Goal: Task Accomplishment & Management: Manage account settings

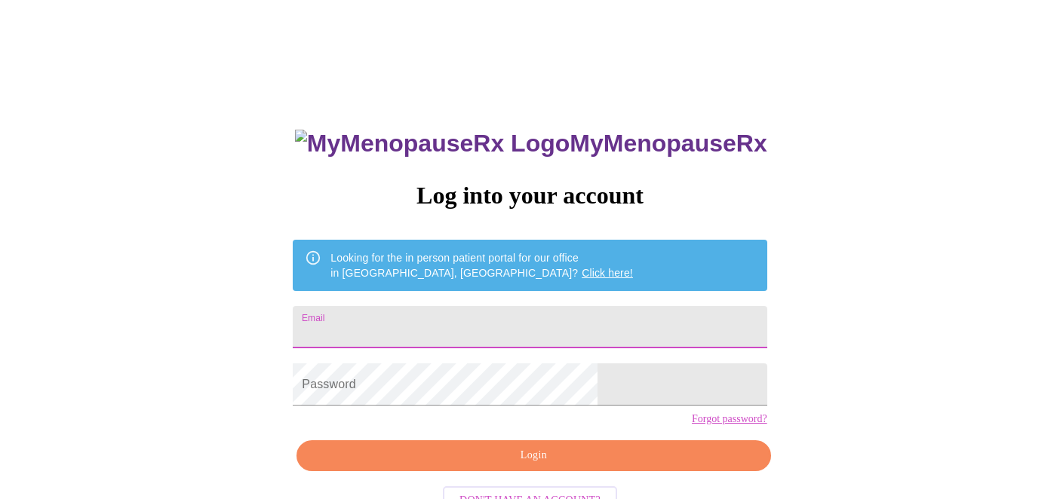
click at [510, 332] on input "Email" at bounding box center [530, 327] width 474 height 42
type input "ttompkins@barrington220.org"
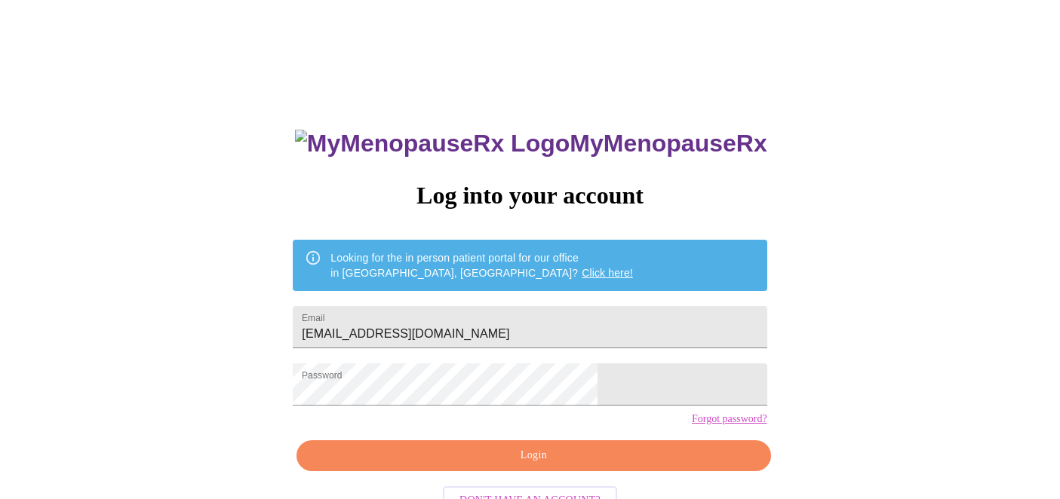
click at [557, 440] on div "MyMenopauseRx Log into your account Looking for the in person patient portal fo…" at bounding box center [530, 355] width 504 height 499
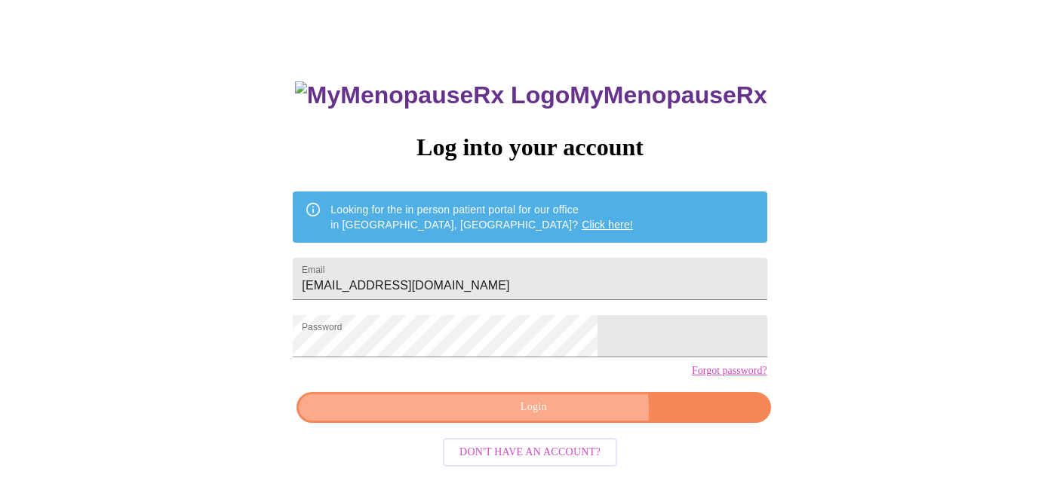
click at [557, 417] on span "Login" at bounding box center [533, 407] width 439 height 19
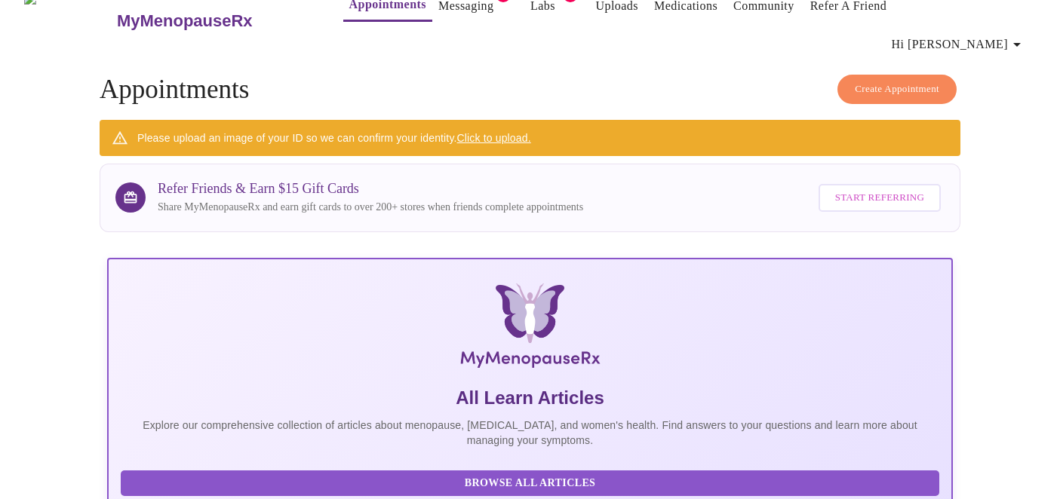
scroll to position [48, 0]
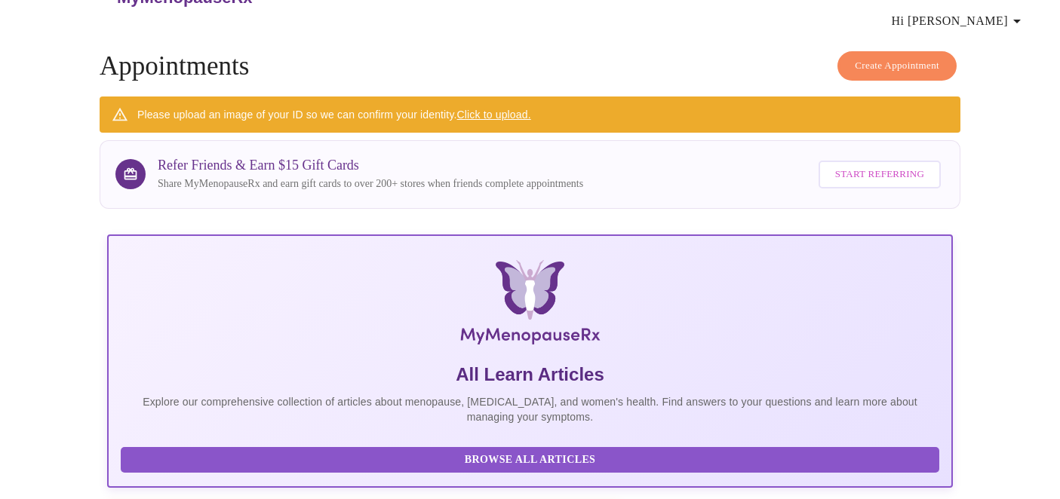
click at [512, 109] on link "Click to upload." at bounding box center [494, 115] width 74 height 12
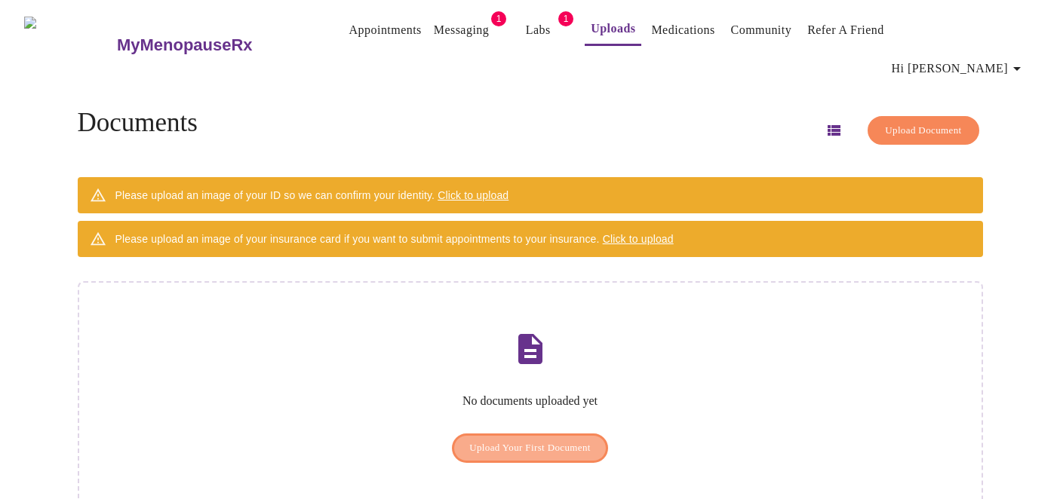
click at [564, 440] on span "Upload Your First Document" at bounding box center [529, 448] width 121 height 17
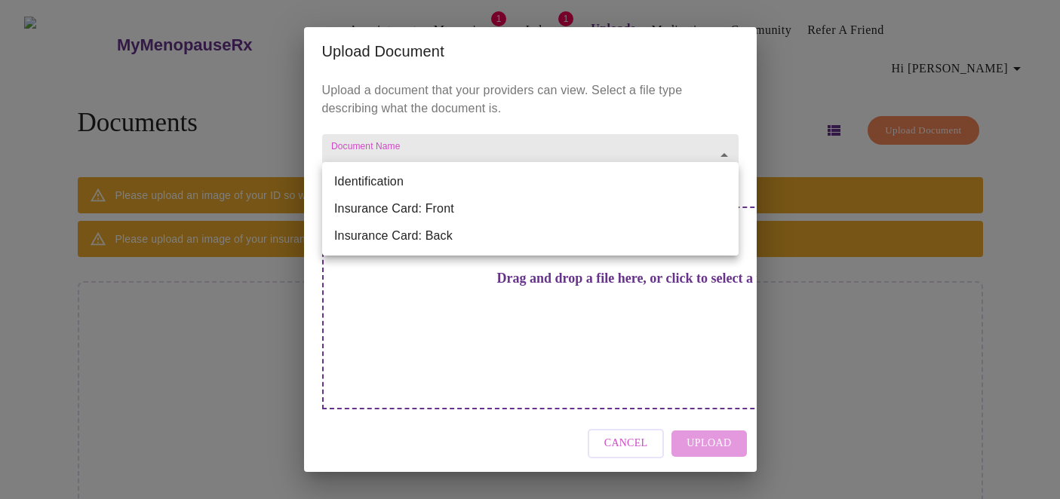
click at [512, 187] on body "MyMenopauseRx Appointments Messaging 1 Labs 1 Uploads Medications Community Ref…" at bounding box center [530, 275] width 1048 height 538
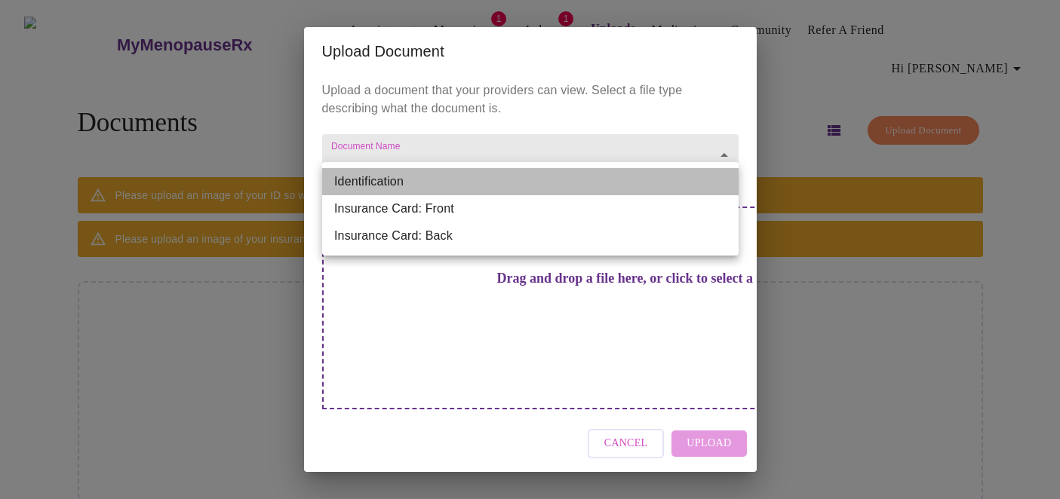
click at [502, 187] on li "Identification" at bounding box center [530, 181] width 416 height 27
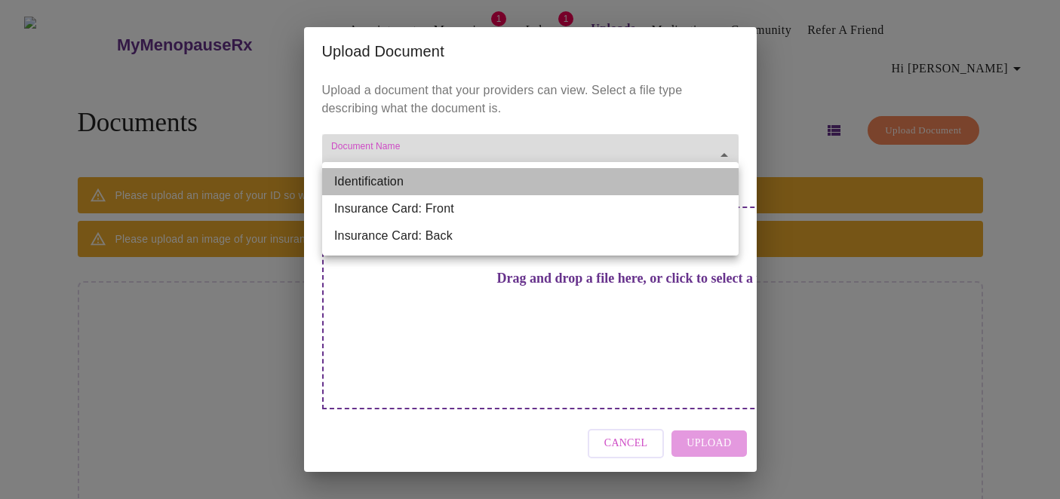
type input "Identification"
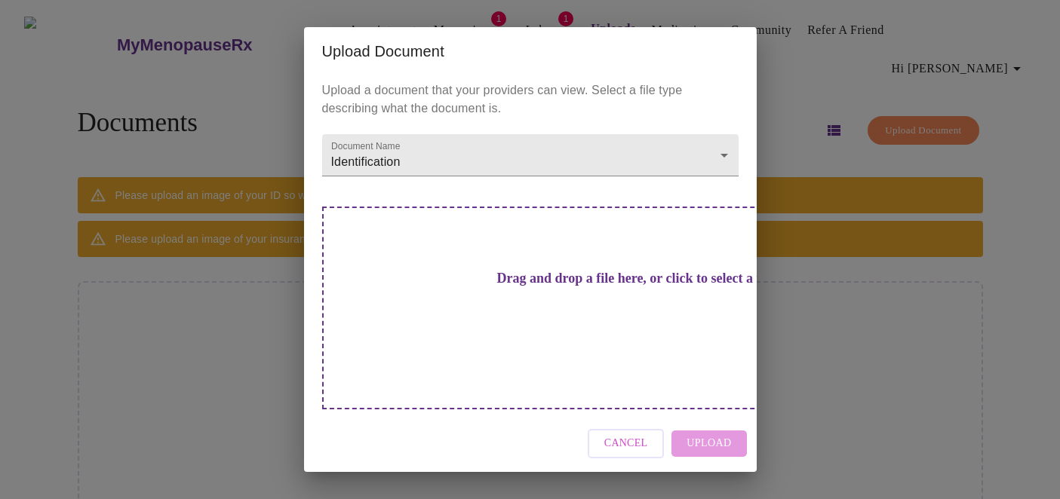
click at [711, 418] on div "Cancel Upload" at bounding box center [530, 444] width 453 height 57
click at [621, 287] on h3 "Drag and drop a file here, or click to select a file" at bounding box center [636, 279] width 416 height 16
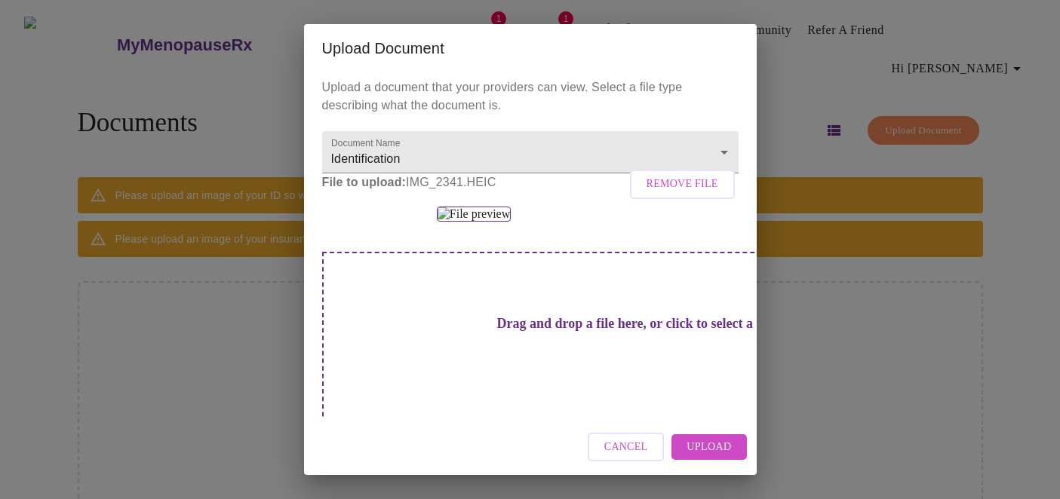
click at [717, 451] on span "Upload" at bounding box center [708, 447] width 44 height 19
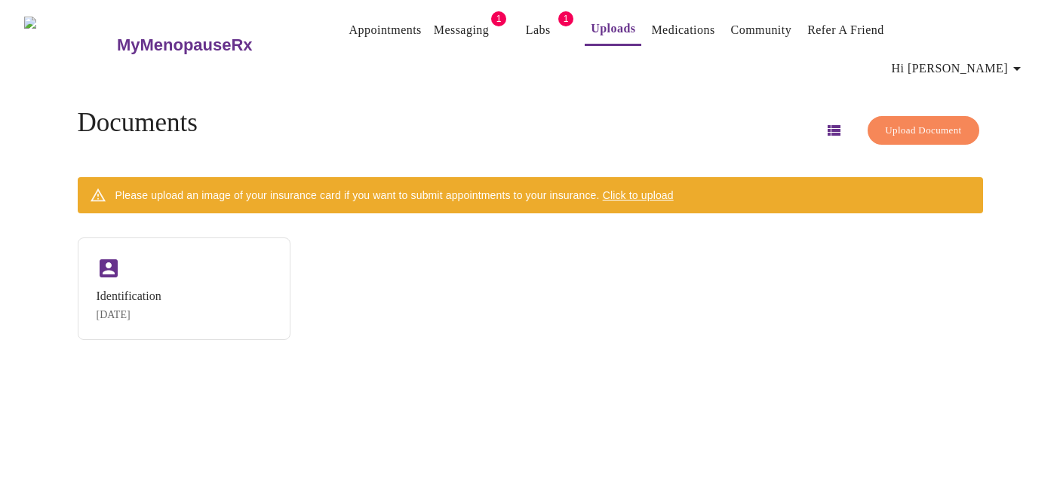
click at [672, 189] on span "Click to upload" at bounding box center [638, 195] width 71 height 12
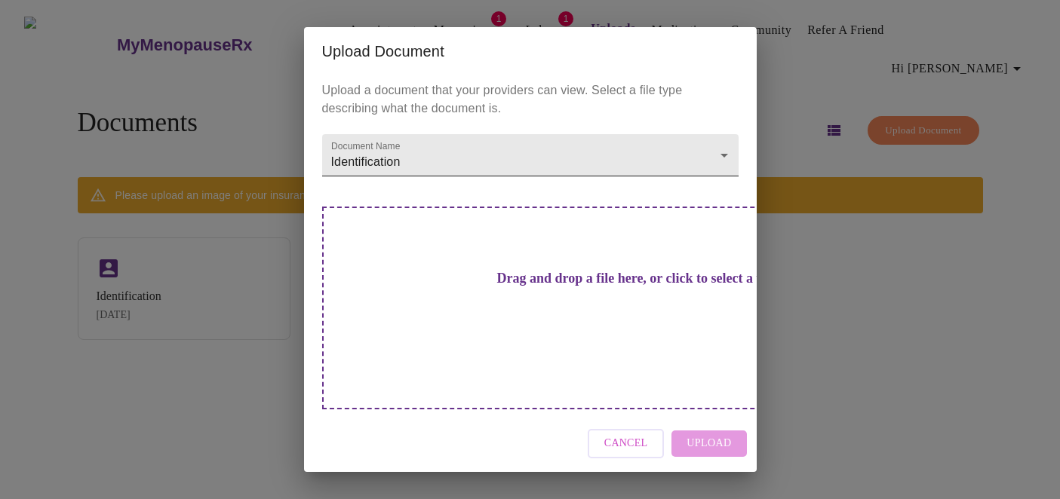
click at [545, 187] on body "MyMenopauseRx Appointments Messaging 1 Labs 1 Uploads Medications Community Ref…" at bounding box center [530, 255] width 1048 height 499
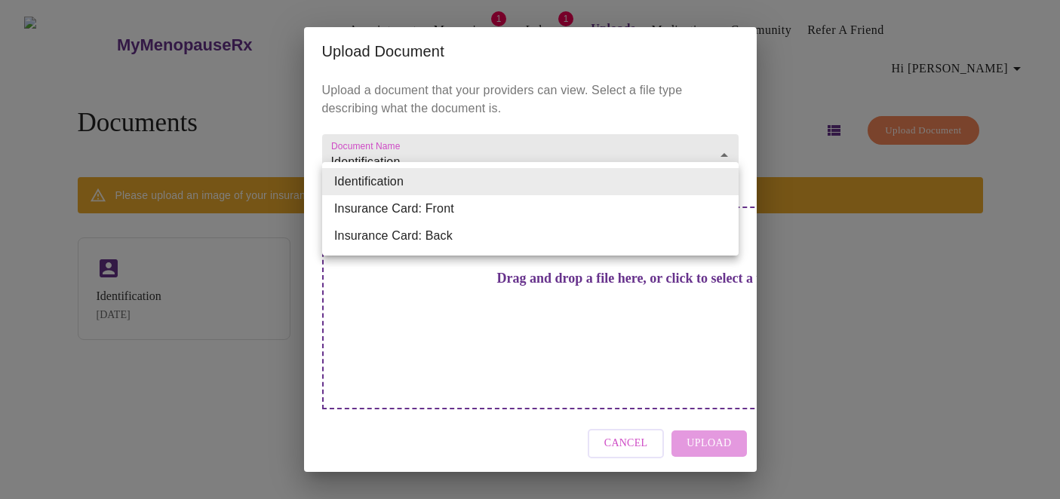
click at [513, 210] on li "Insurance Card: Front" at bounding box center [530, 208] width 416 height 27
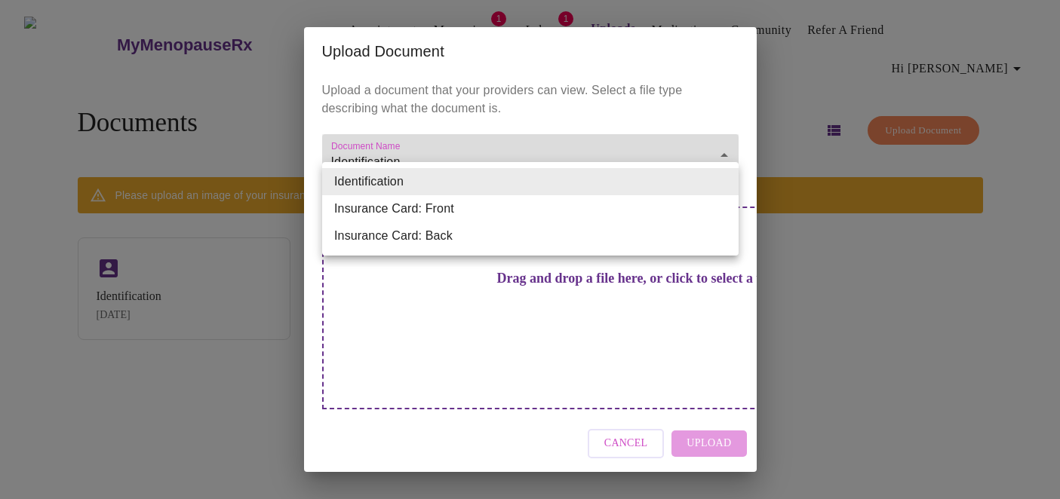
type input "Insurance Card: Front"
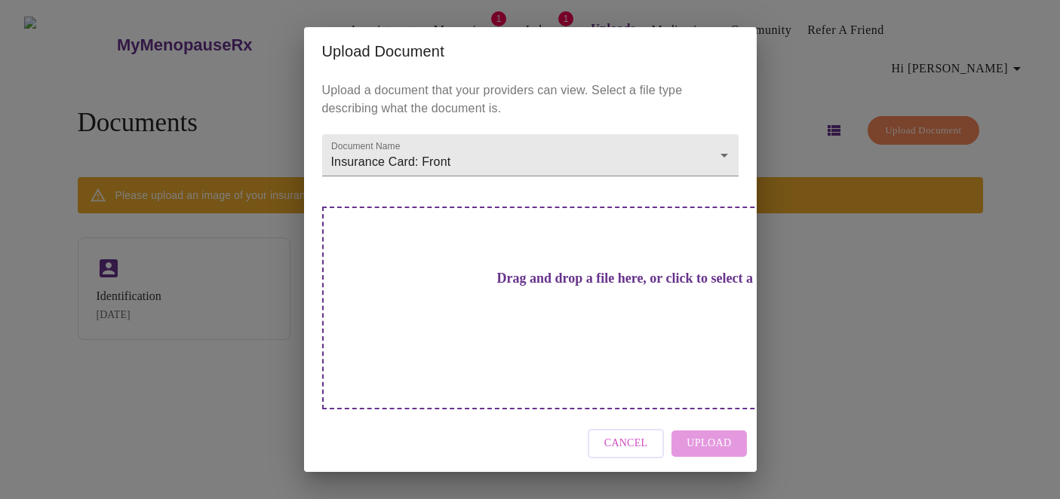
click at [620, 287] on h3 "Drag and drop a file here, or click to select a file" at bounding box center [636, 279] width 416 height 16
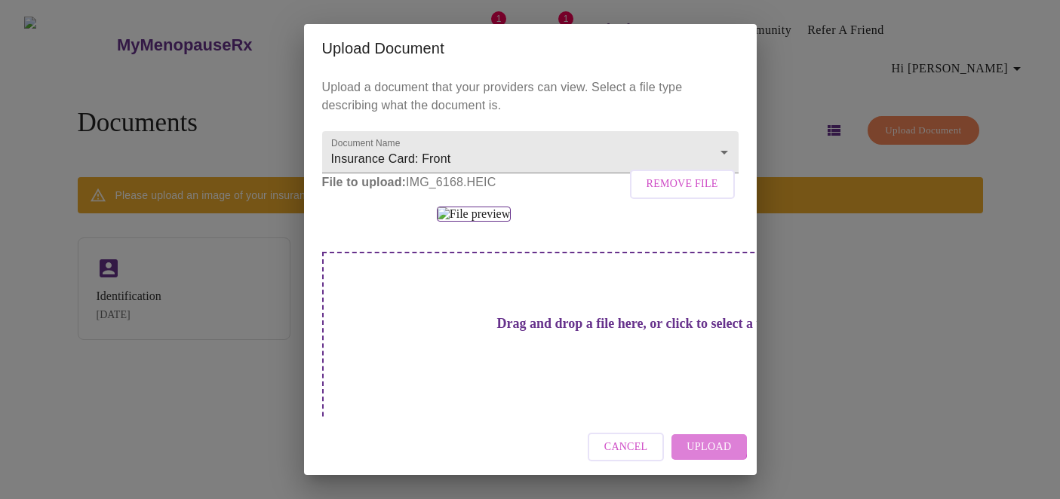
click at [708, 445] on span "Upload" at bounding box center [708, 447] width 44 height 19
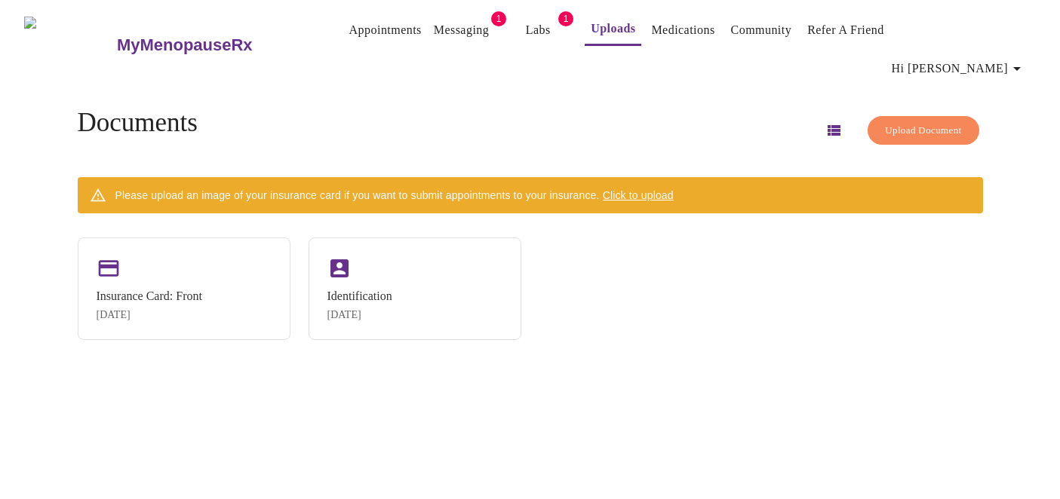
click at [661, 189] on span "Click to upload" at bounding box center [638, 195] width 71 height 12
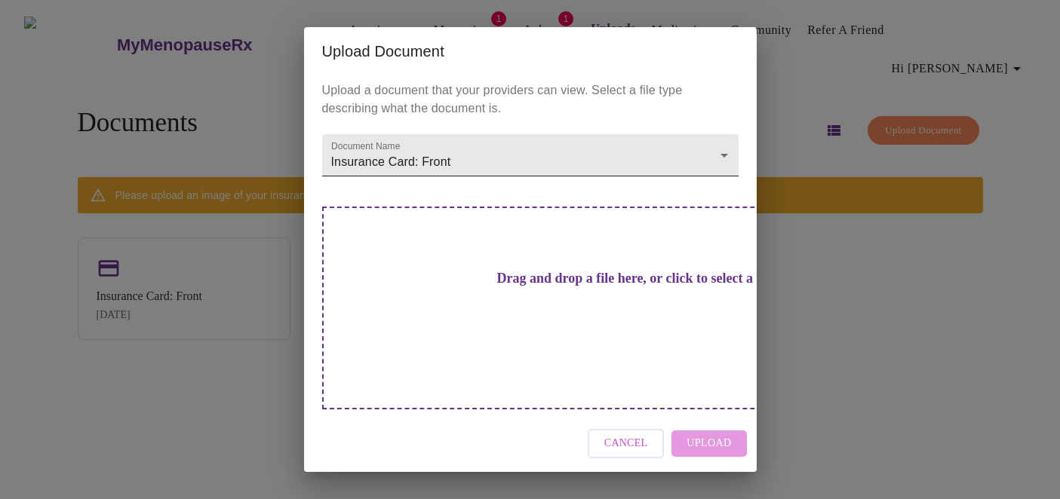
click at [582, 176] on body "MyMenopauseRx Appointments Messaging 1 Labs 1 Uploads Medications Community Ref…" at bounding box center [530, 255] width 1048 height 499
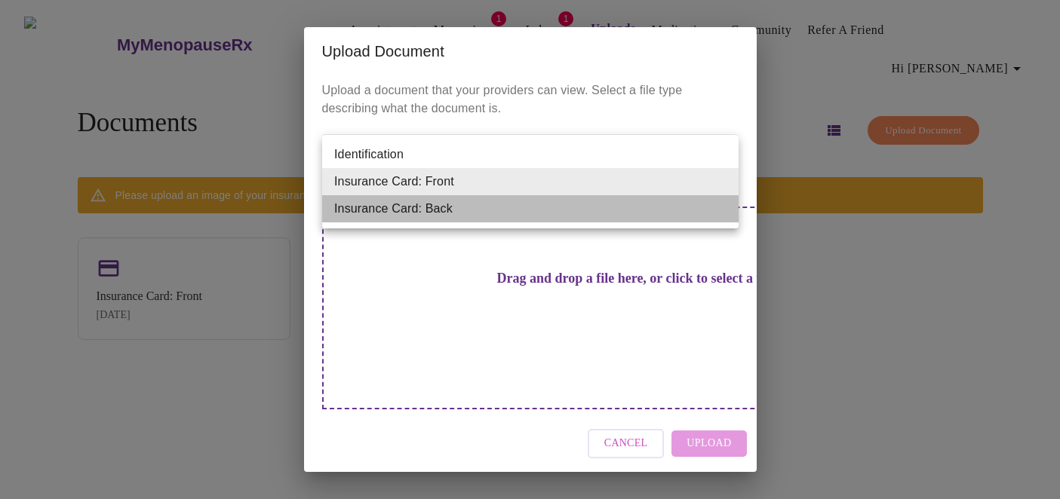
click at [509, 214] on li "Insurance Card: Back" at bounding box center [530, 208] width 416 height 27
type input "Insurance Card: Back"
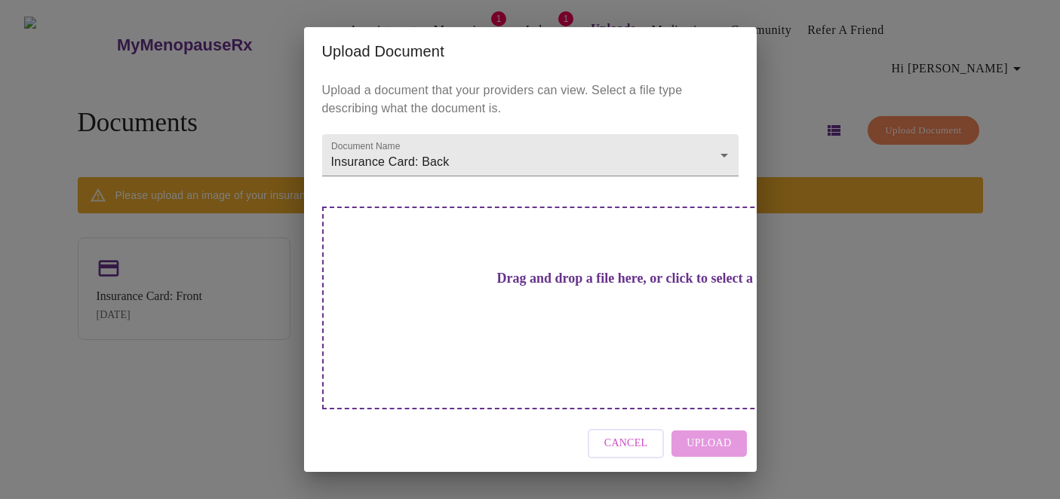
click at [618, 287] on h3 "Drag and drop a file here, or click to select a file" at bounding box center [636, 279] width 416 height 16
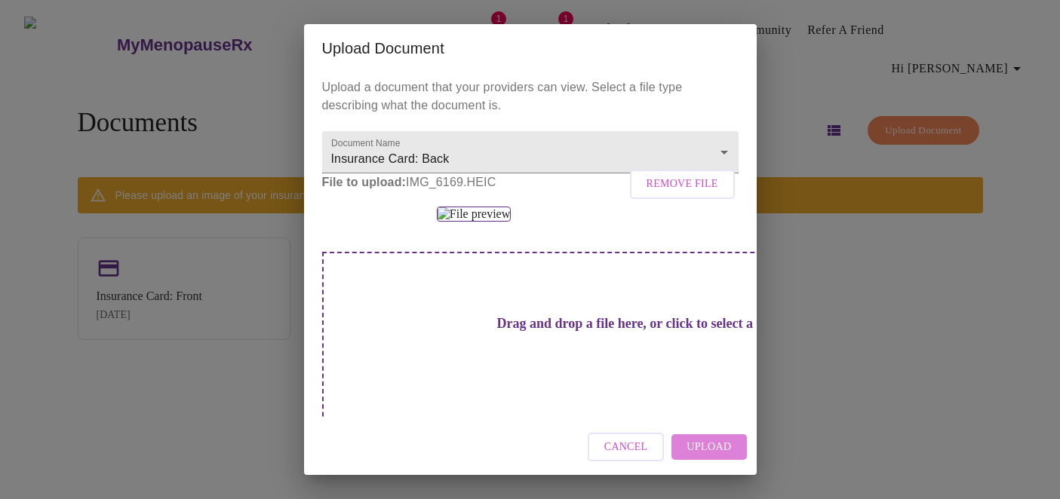
click at [713, 448] on span "Upload" at bounding box center [708, 447] width 44 height 19
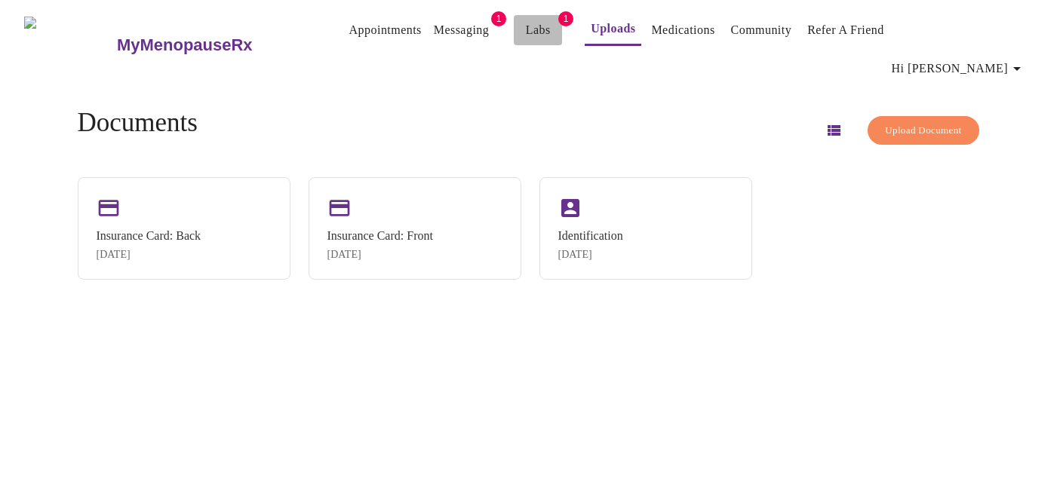
click at [526, 29] on link "Labs" at bounding box center [538, 30] width 25 height 21
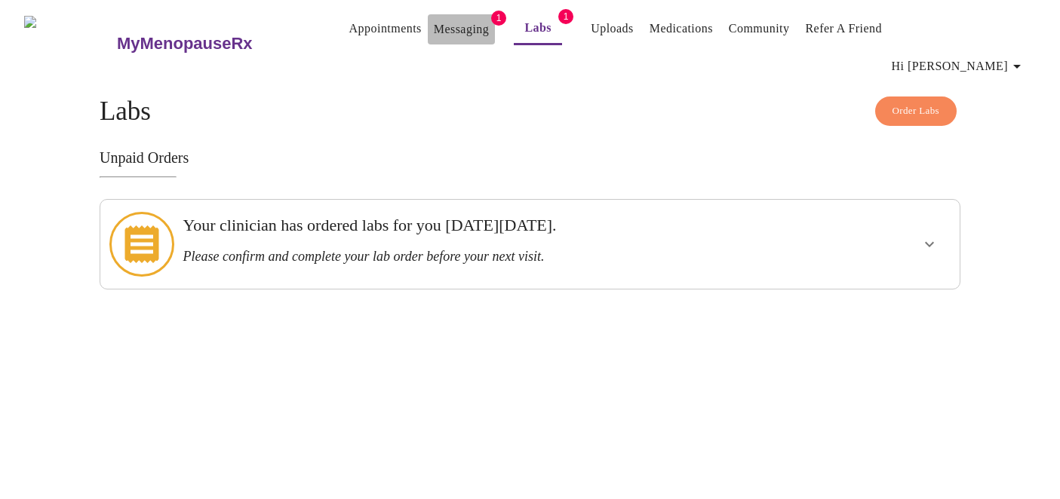
click at [436, 33] on link "Messaging" at bounding box center [461, 29] width 55 height 21
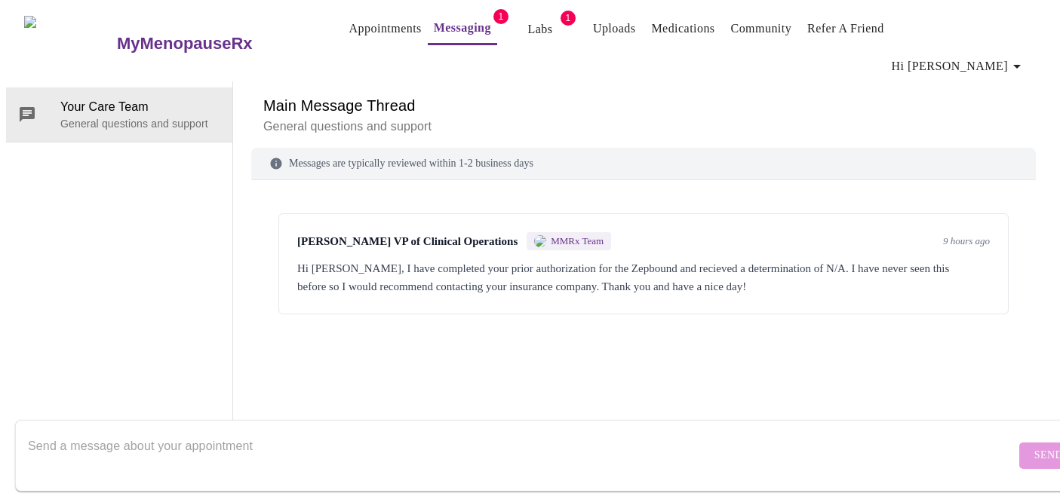
click at [593, 30] on link "Uploads" at bounding box center [614, 28] width 43 height 21
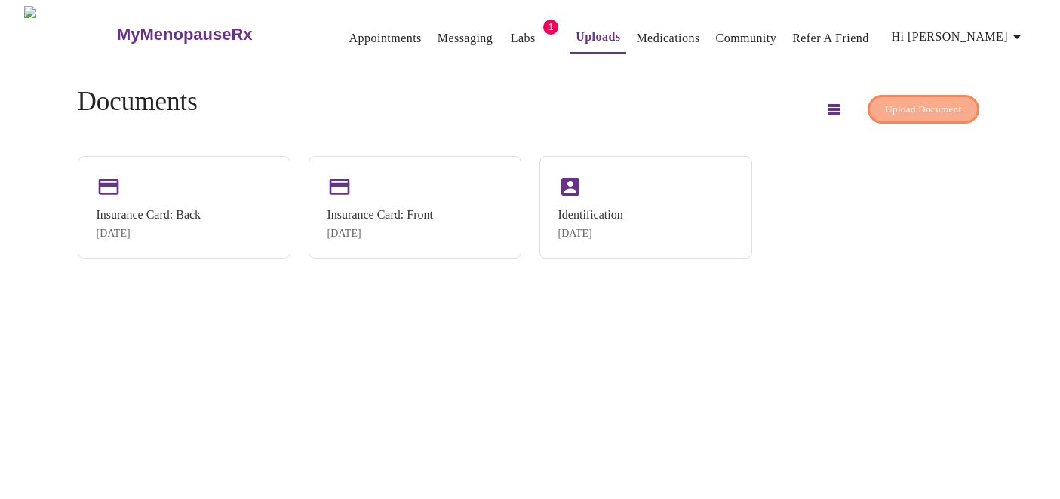
click at [887, 101] on span "Upload Document" at bounding box center [923, 109] width 76 height 17
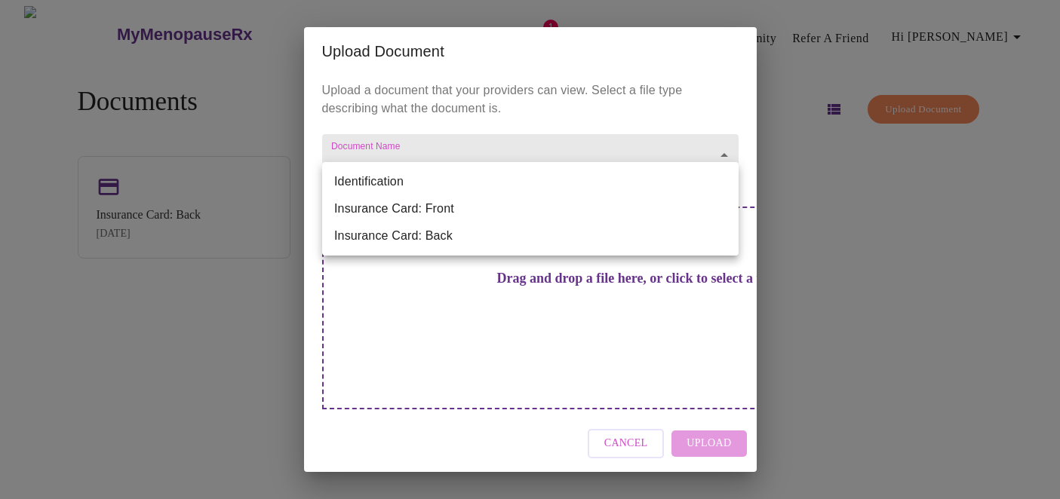
click at [645, 178] on body "MyMenopauseRx Appointments Messaging Labs 1 Uploads Medications Community Refer…" at bounding box center [530, 255] width 1048 height 499
click at [441, 336] on div at bounding box center [530, 249] width 1060 height 499
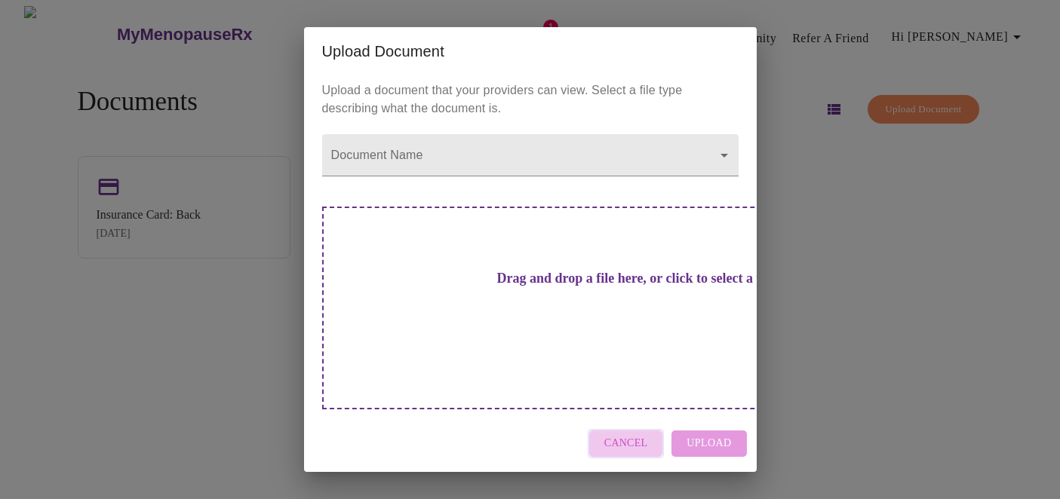
click at [636, 434] on span "Cancel" at bounding box center [626, 443] width 44 height 19
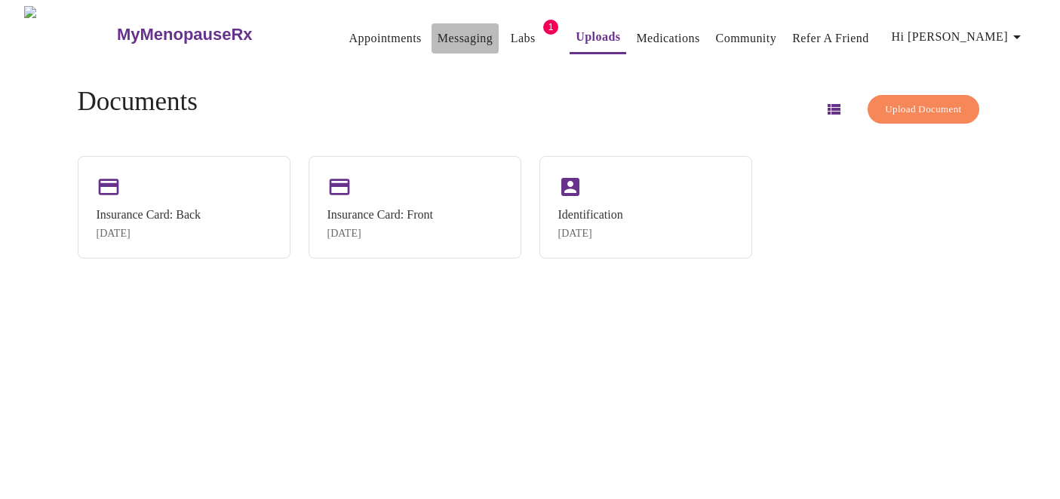
click at [437, 37] on link "Messaging" at bounding box center [464, 38] width 55 height 21
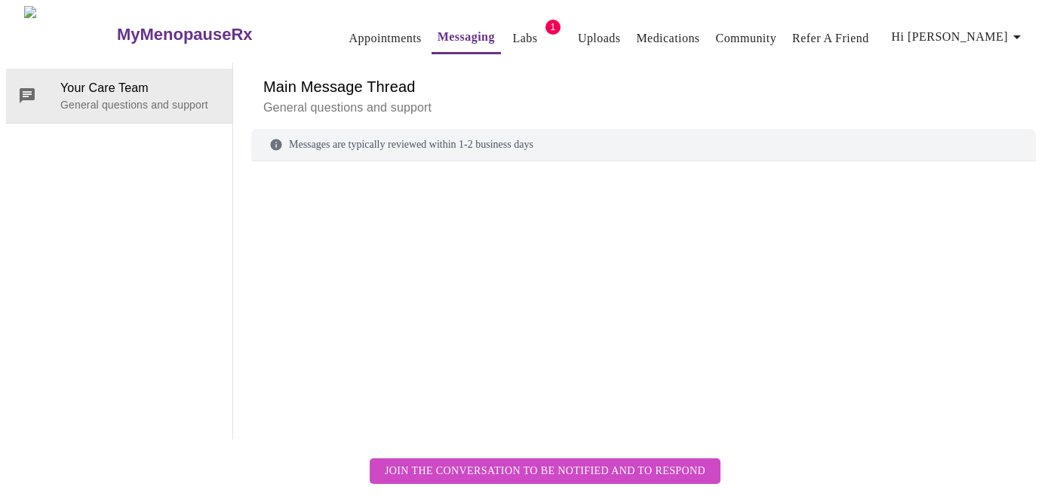
scroll to position [57, 0]
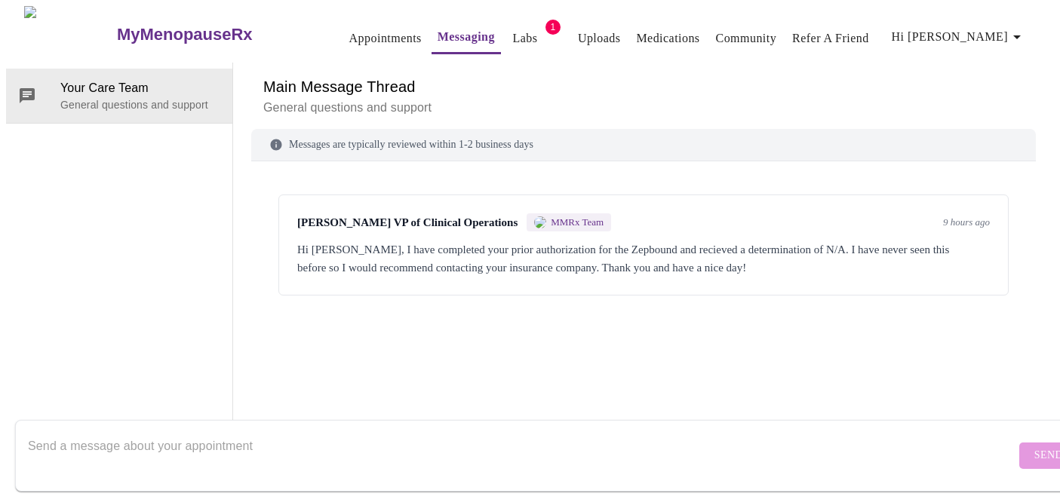
click at [704, 241] on div "Hi Tonya, I have completed your prior authorization for the Zepbound and reciev…" at bounding box center [643, 259] width 692 height 36
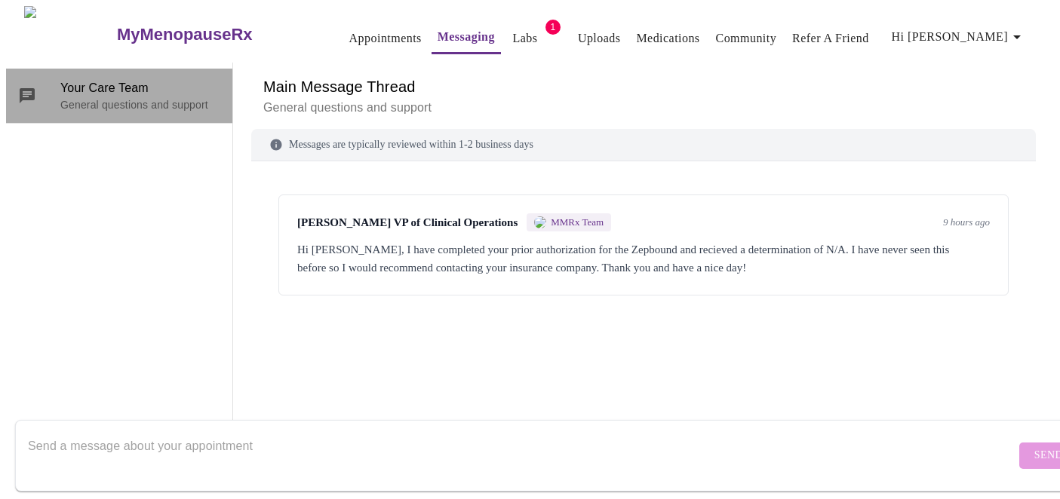
click at [153, 97] on p "General questions and support" at bounding box center [140, 104] width 160 height 15
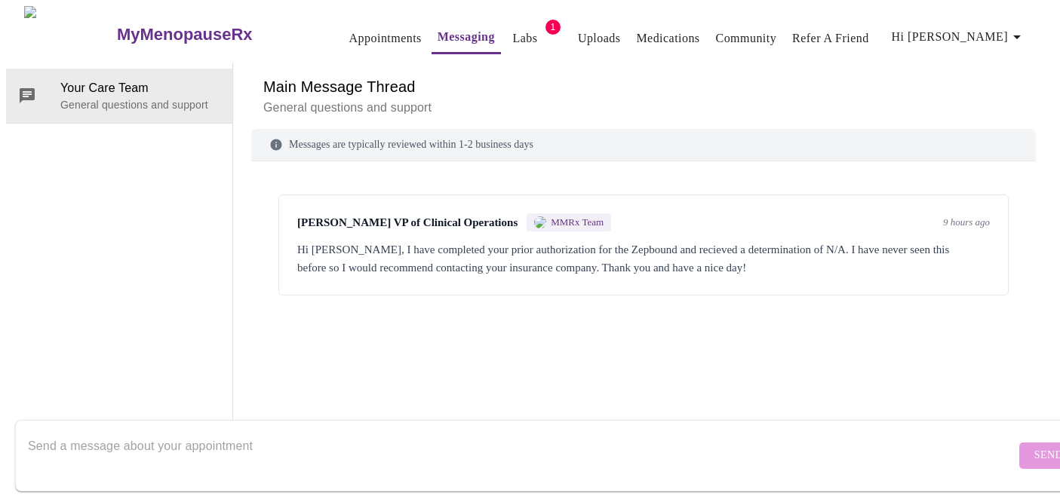
click at [776, 195] on div "Michelle Corcoran VP of Clinical Operations MMRx Team 9 hours ago Hi Tonya, I h…" at bounding box center [643, 245] width 730 height 101
click at [325, 431] on textarea "Send a message about your appointment" at bounding box center [521, 455] width 987 height 48
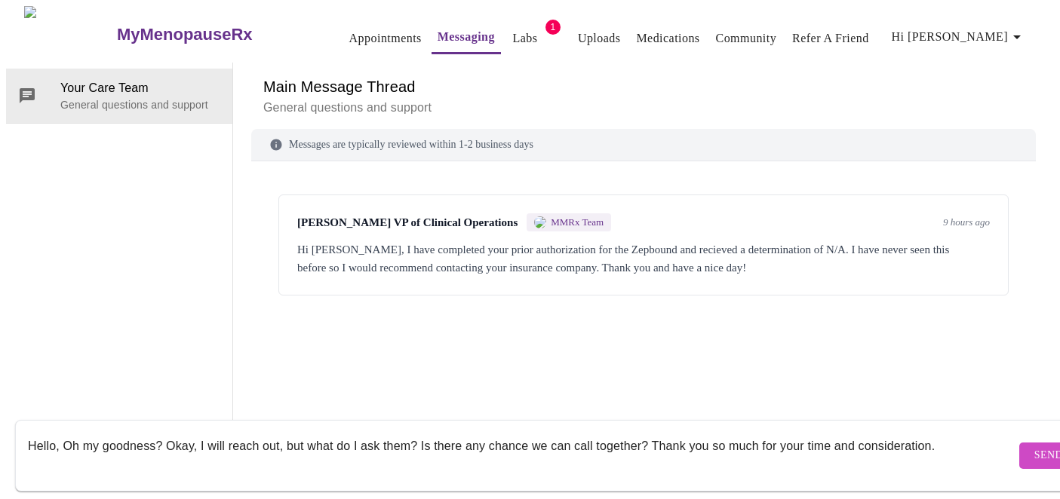
type textarea "Hello, Oh my goodness? Okay, I will reach out, but what do I ask them? Is there…"
click at [1034, 446] on span "Send" at bounding box center [1048, 455] width 29 height 19
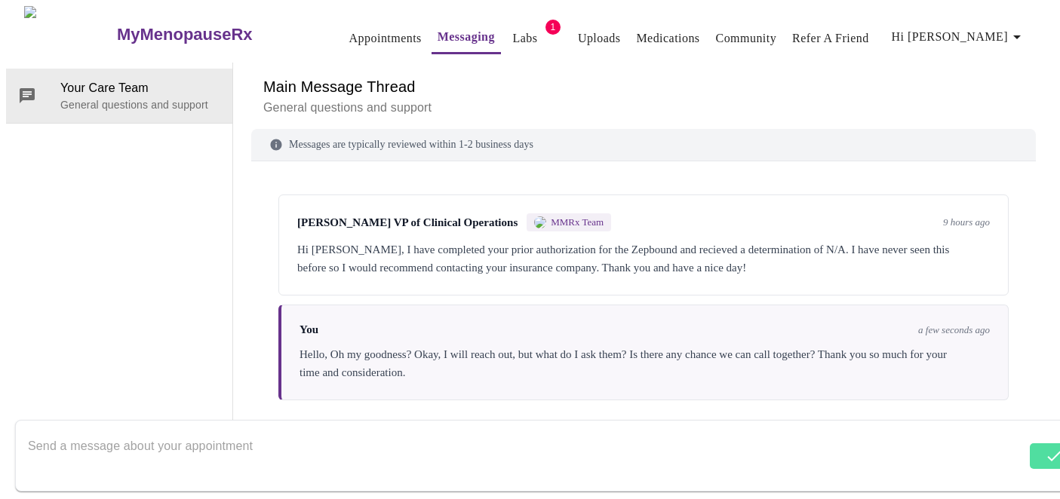
scroll to position [0, 0]
click at [996, 36] on span "Hi Tonya" at bounding box center [958, 36] width 134 height 21
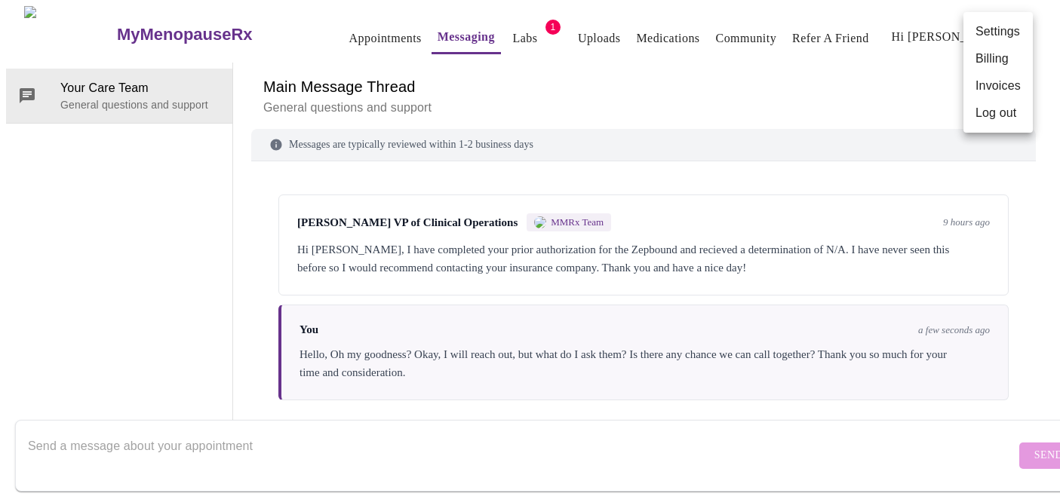
click at [573, 34] on div at bounding box center [530, 249] width 1060 height 499
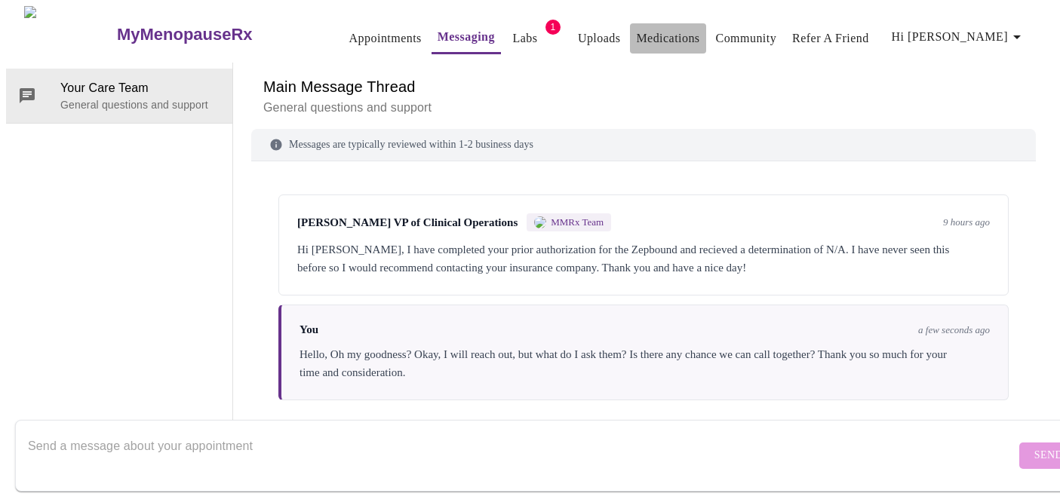
click at [636, 33] on link "Medications" at bounding box center [667, 38] width 63 height 21
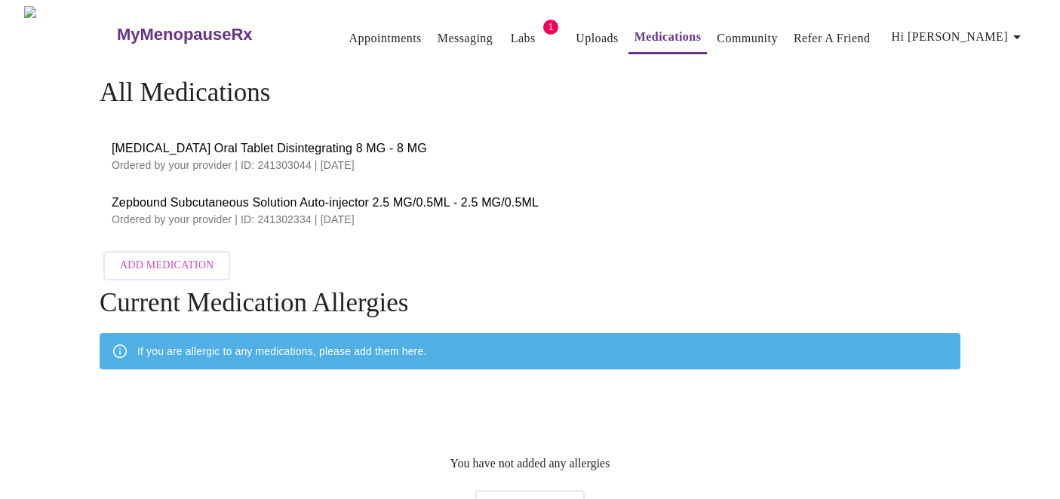
click at [511, 37] on link "Labs" at bounding box center [523, 38] width 25 height 21
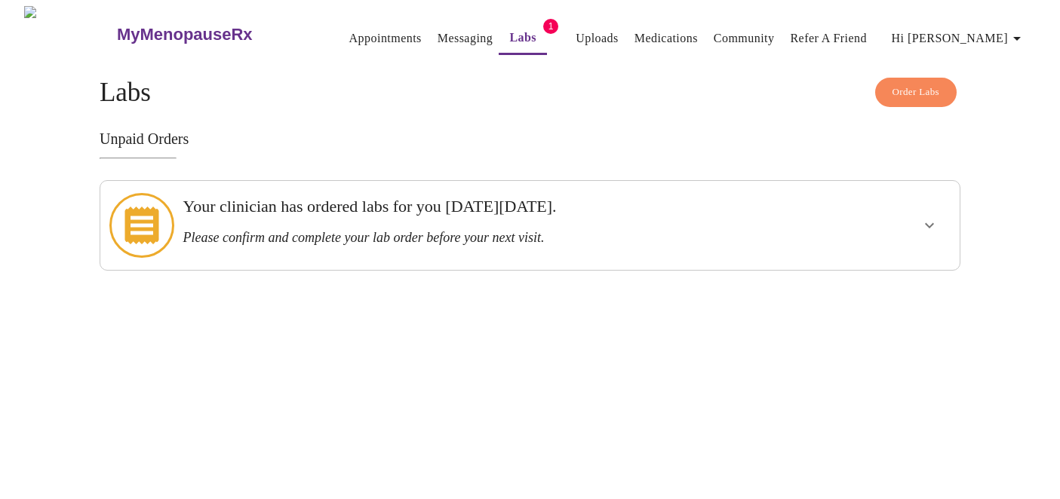
click at [710, 216] on h3 "Your clinician has ordered labs for you on Tuesday, September 23rd." at bounding box center [488, 207] width 611 height 20
click at [925, 220] on icon "show more" at bounding box center [929, 225] width 18 height 18
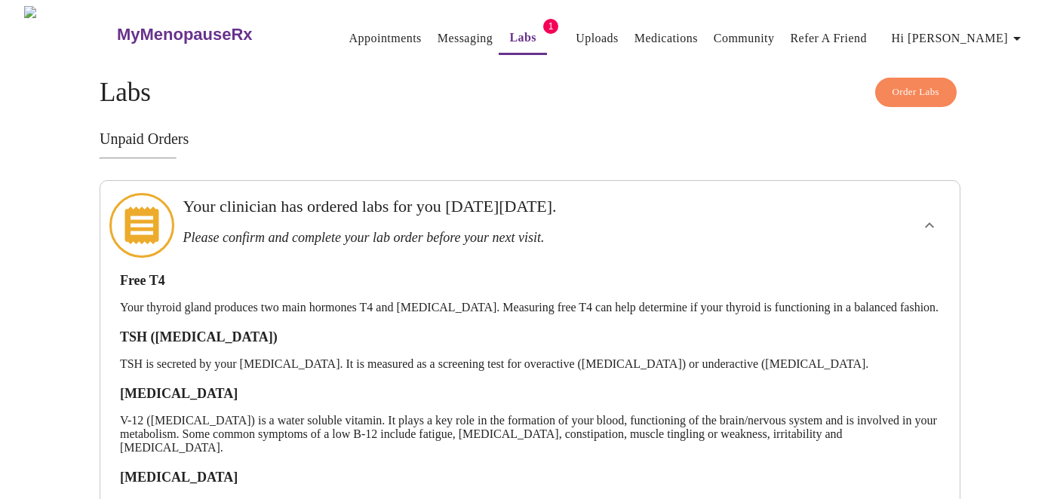
click at [349, 35] on link "Appointments" at bounding box center [385, 38] width 72 height 21
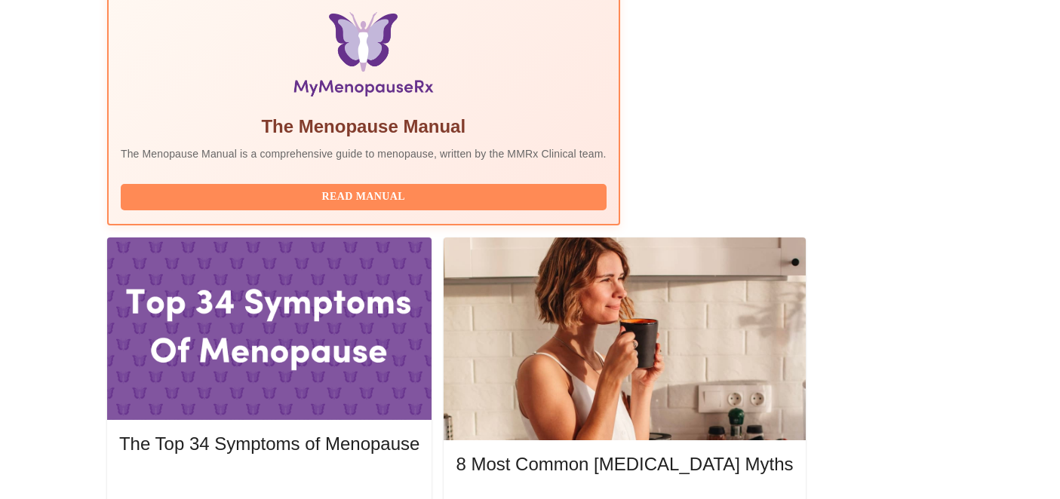
scroll to position [497, 0]
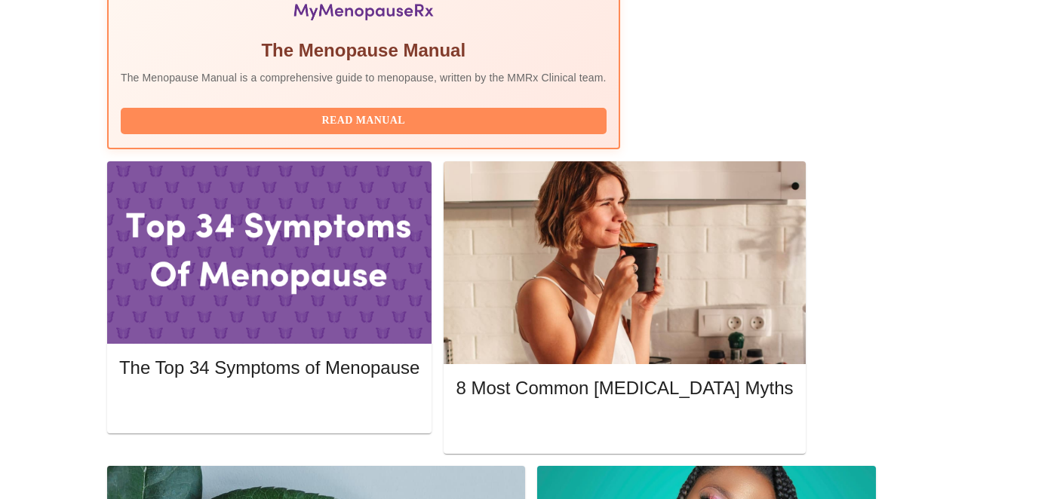
scroll to position [632, 0]
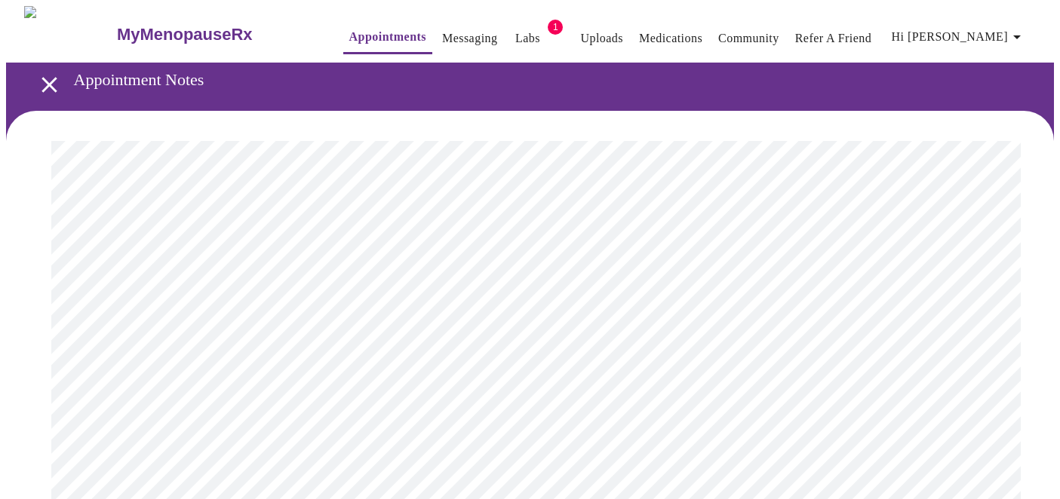
click at [515, 33] on link "Labs" at bounding box center [527, 38] width 25 height 21
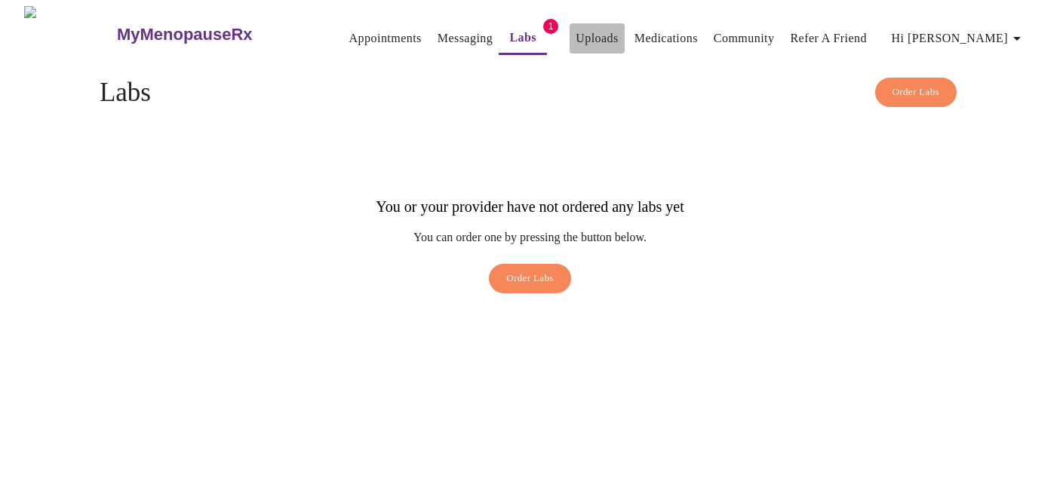
click at [581, 35] on link "Uploads" at bounding box center [596, 38] width 43 height 21
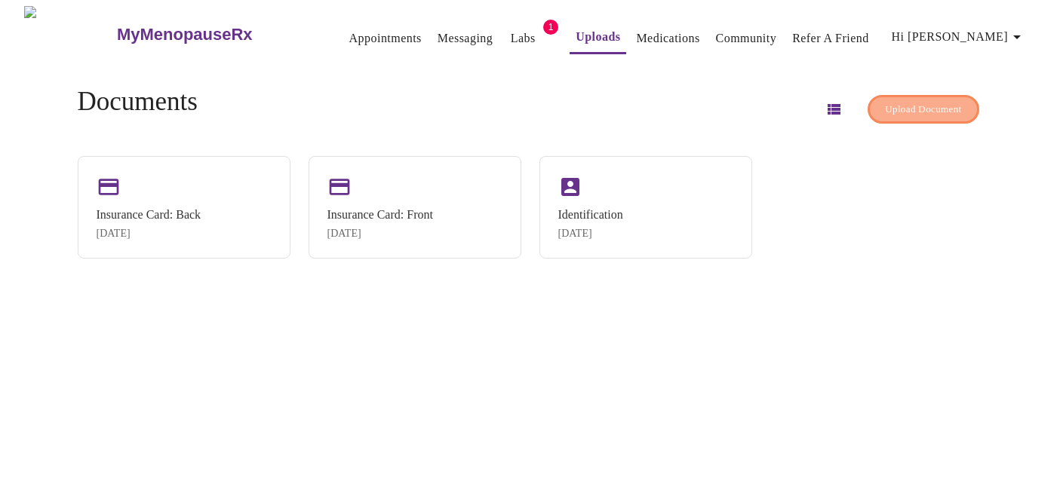
click at [887, 108] on span "Upload Document" at bounding box center [923, 109] width 76 height 17
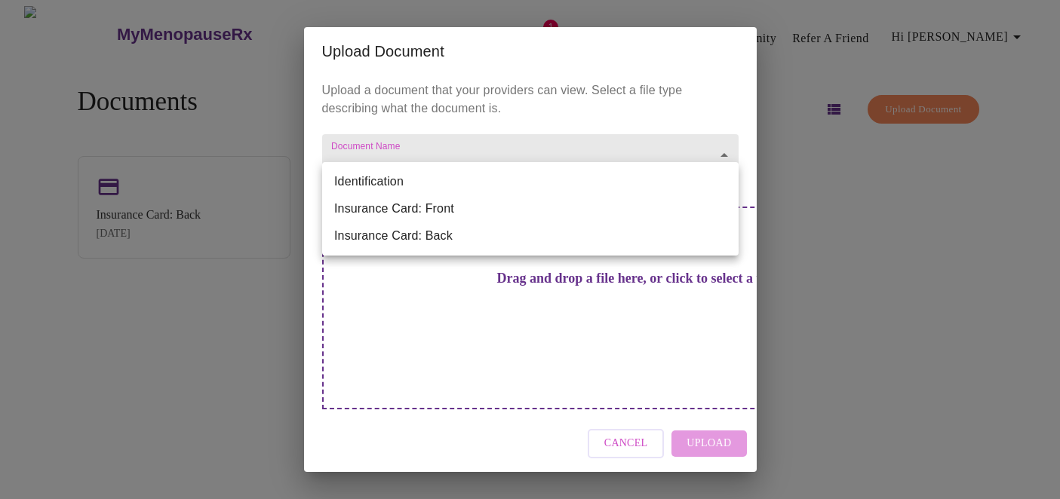
click at [535, 192] on body "MyMenopauseRx Appointments Messaging Labs 1 Uploads Medications Community Refer…" at bounding box center [530, 255] width 1048 height 499
click at [557, 152] on div at bounding box center [530, 249] width 1060 height 499
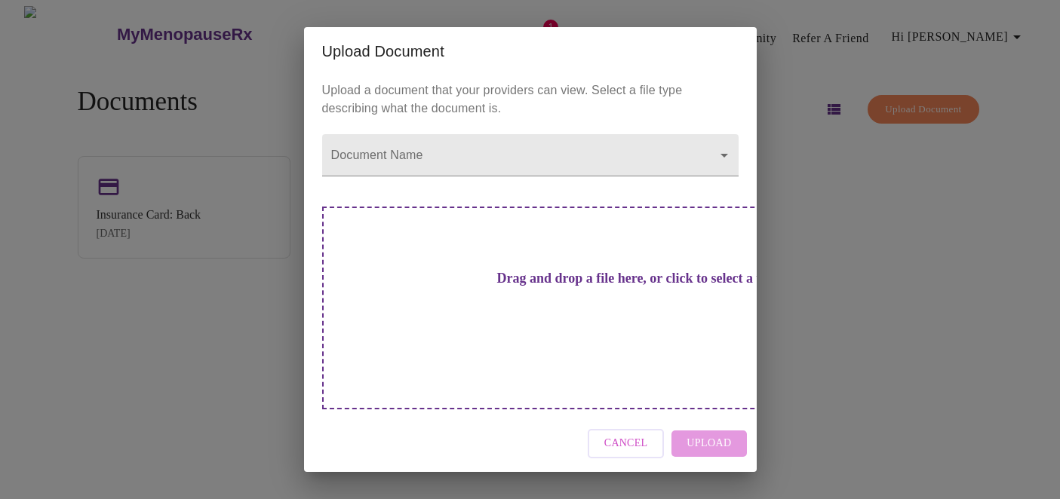
click at [622, 287] on h3 "Drag and drop a file here, or click to select a file" at bounding box center [636, 279] width 416 height 16
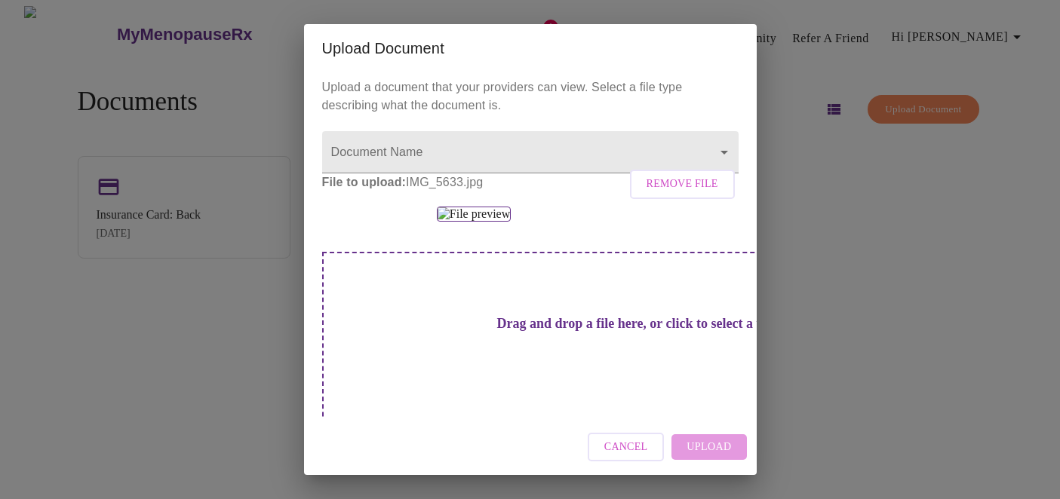
click at [716, 447] on div "Cancel Upload" at bounding box center [530, 447] width 453 height 57
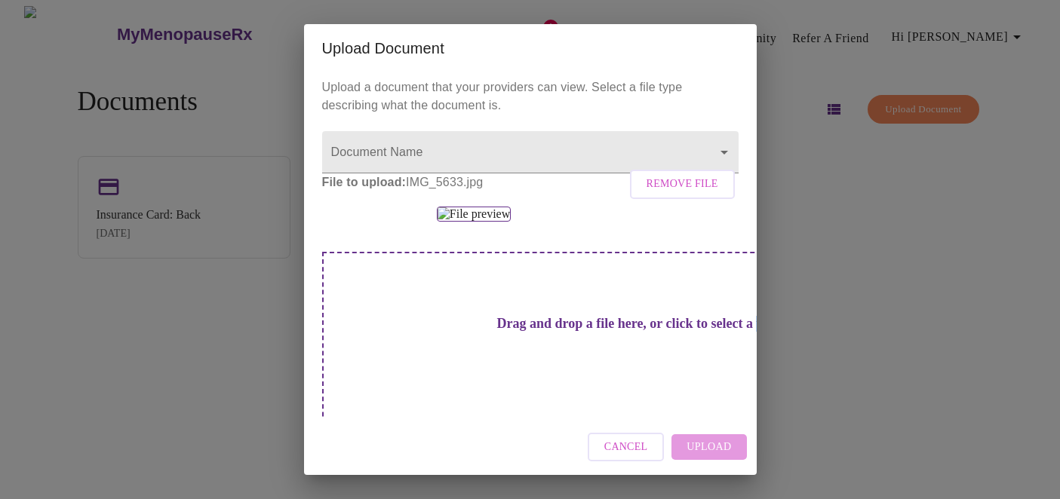
click at [716, 447] on div "Cancel Upload" at bounding box center [530, 447] width 453 height 57
click at [594, 146] on body "MyMenopauseRx Appointments Messaging Labs 1 Uploads Medications Community Refer…" at bounding box center [530, 255] width 1048 height 499
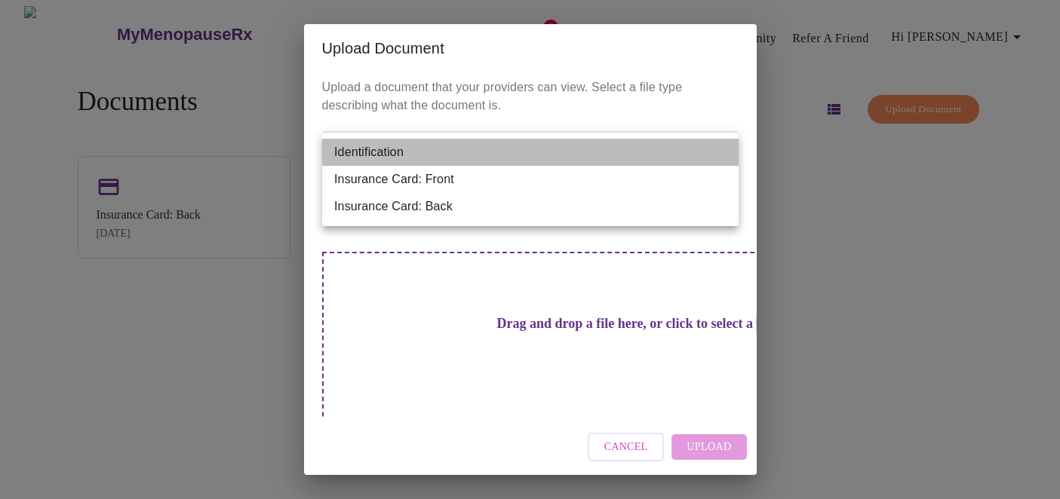
click at [594, 148] on li "Identification" at bounding box center [530, 152] width 416 height 27
type input "Identification"
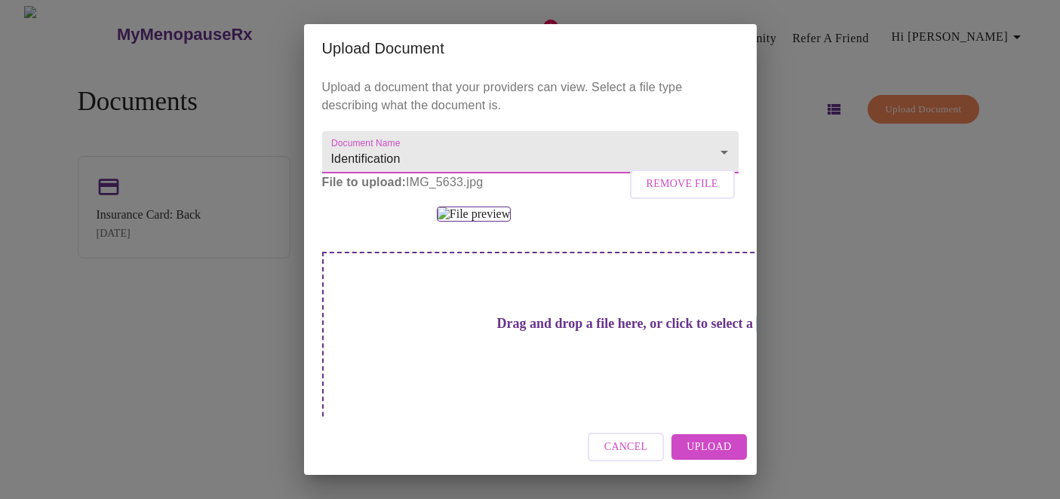
click at [726, 453] on span "Upload" at bounding box center [708, 447] width 44 height 19
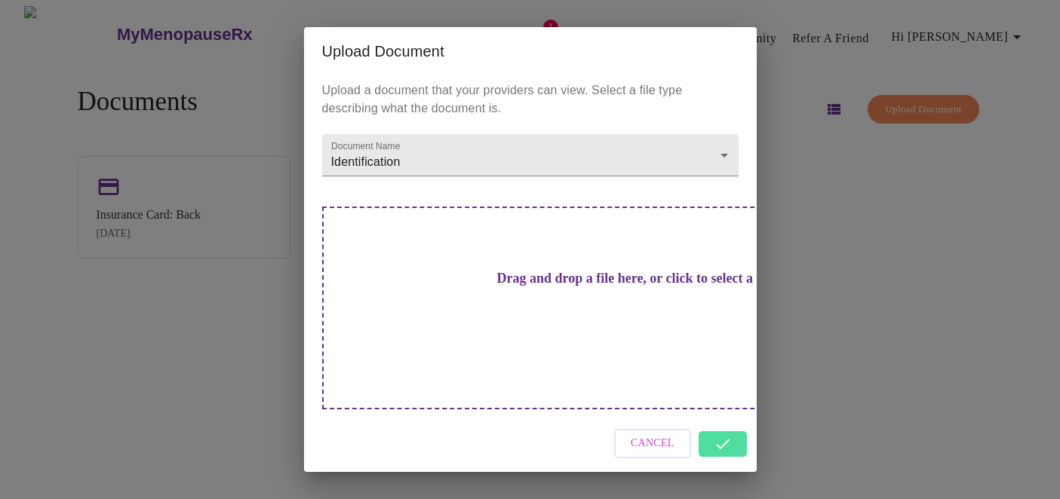
click at [619, 287] on h3 "Drag and drop a file here, or click to select a file" at bounding box center [636, 279] width 416 height 16
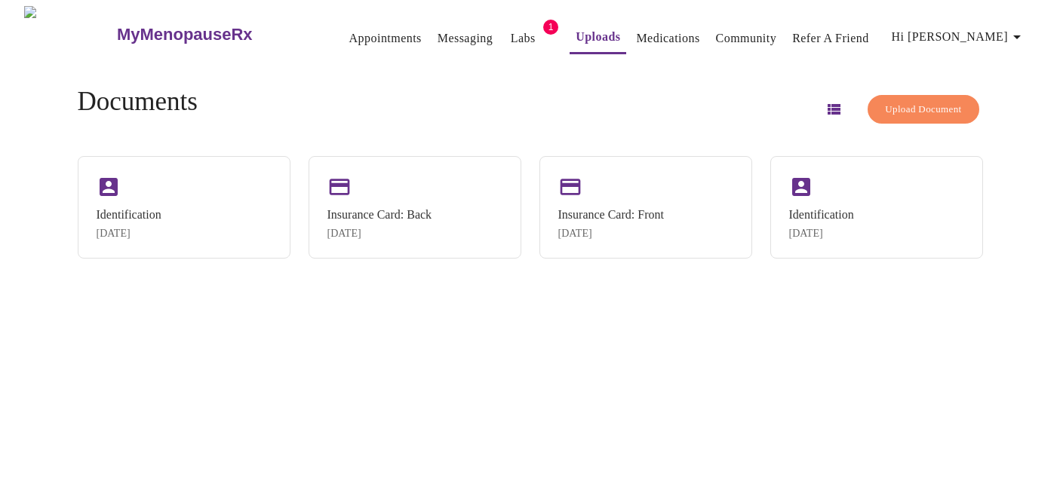
click at [904, 110] on span "Upload Document" at bounding box center [923, 109] width 76 height 17
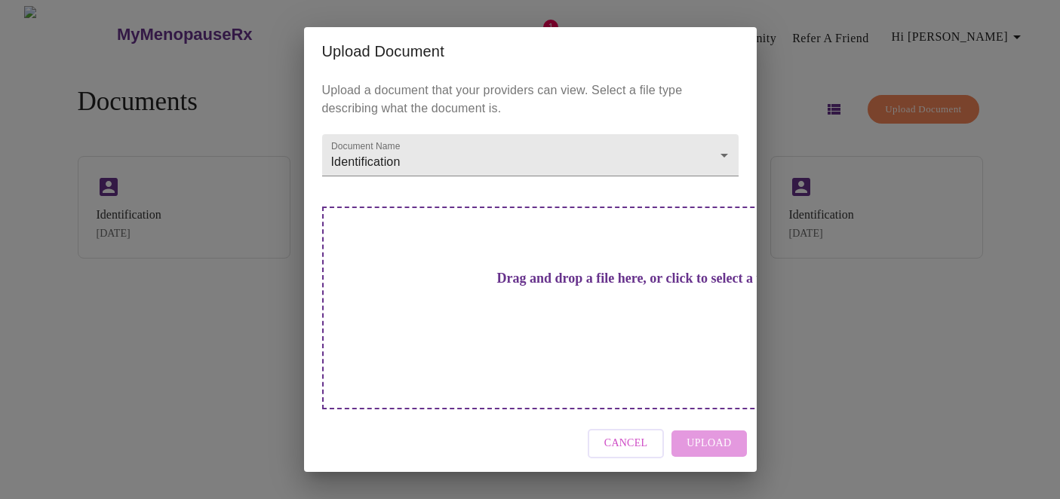
click at [546, 287] on h3 "Drag and drop a file here, or click to select a file" at bounding box center [636, 279] width 416 height 16
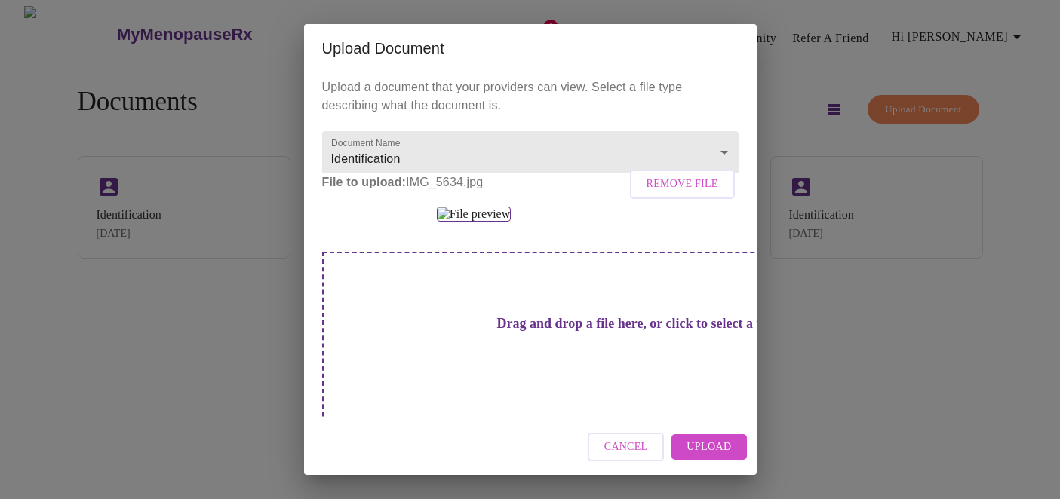
click at [698, 454] on span "Upload" at bounding box center [708, 447] width 44 height 19
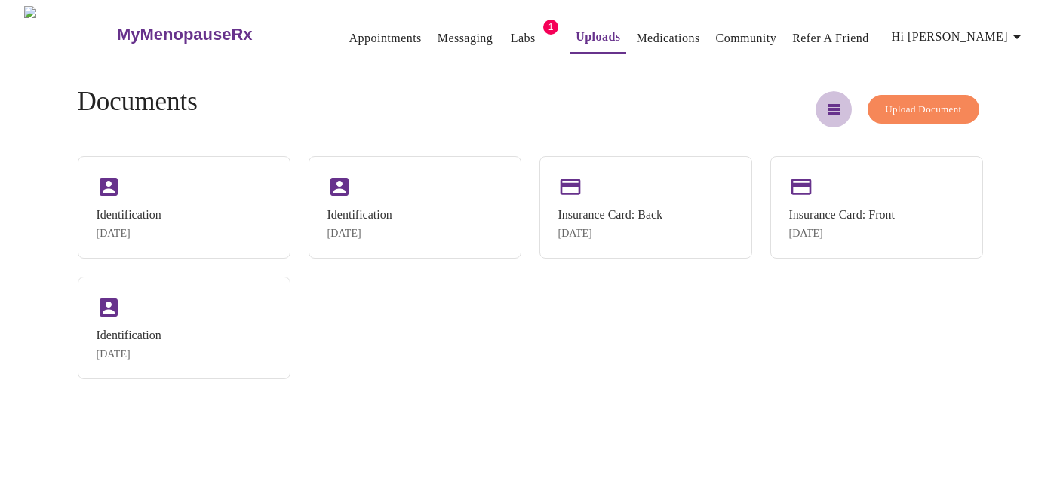
click at [827, 104] on icon "button" at bounding box center [833, 109] width 13 height 11
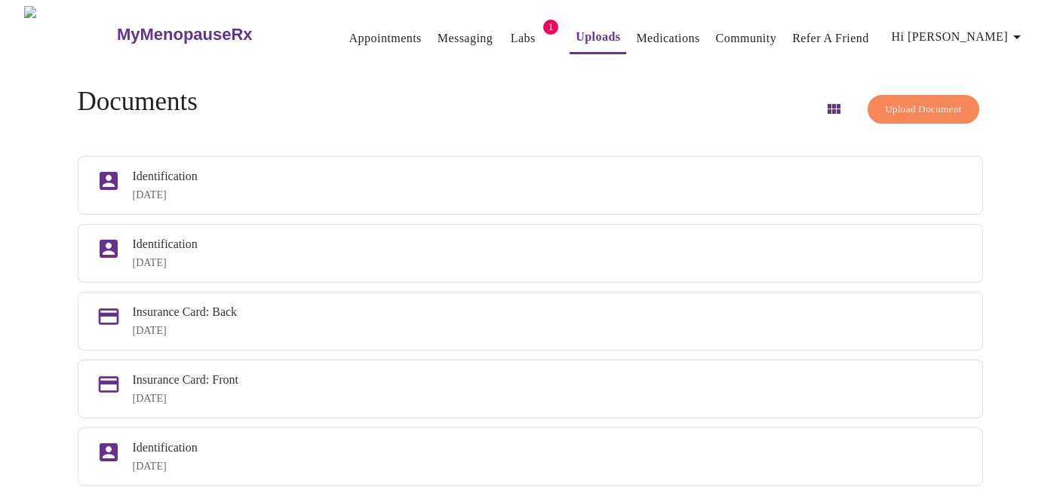
click at [448, 28] on link "Messaging" at bounding box center [464, 38] width 55 height 21
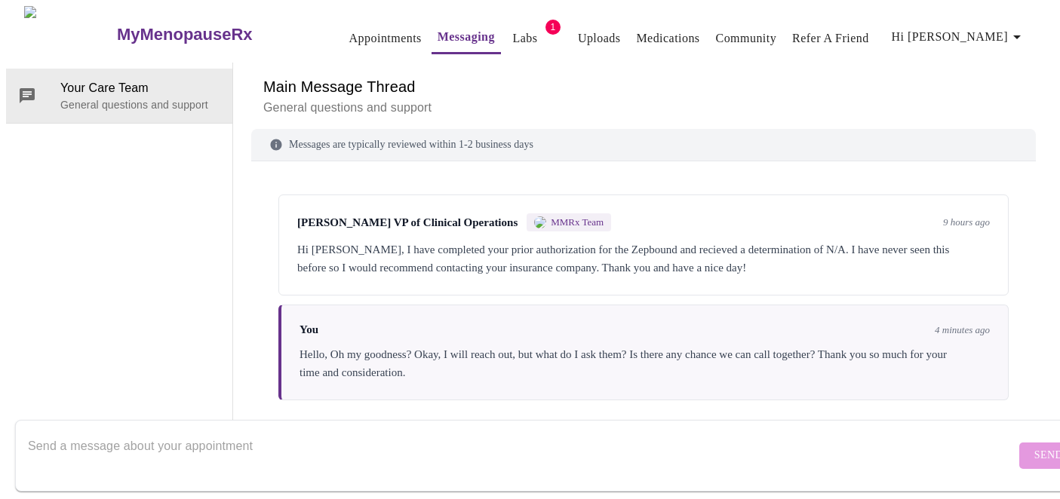
click at [637, 29] on link "Medications" at bounding box center [667, 38] width 63 height 21
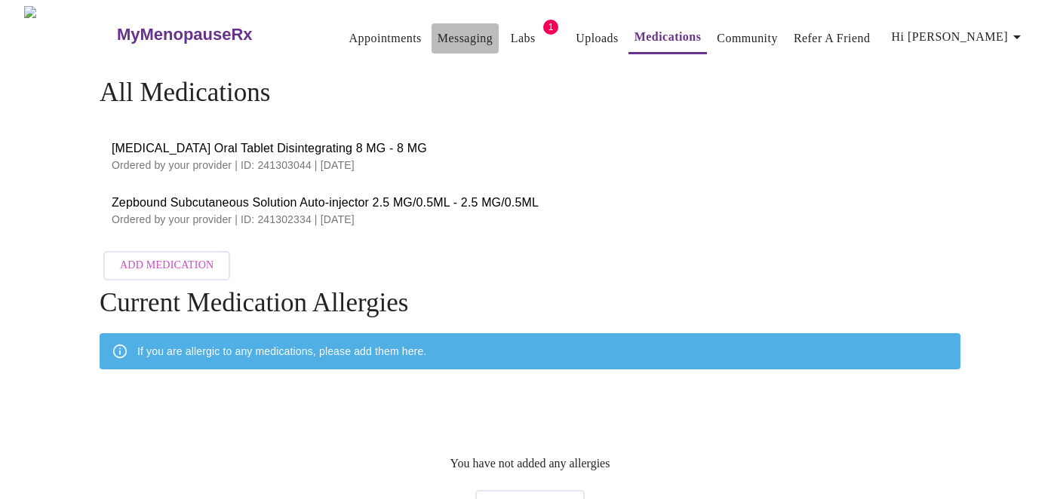
click at [437, 29] on link "Messaging" at bounding box center [464, 38] width 55 height 21
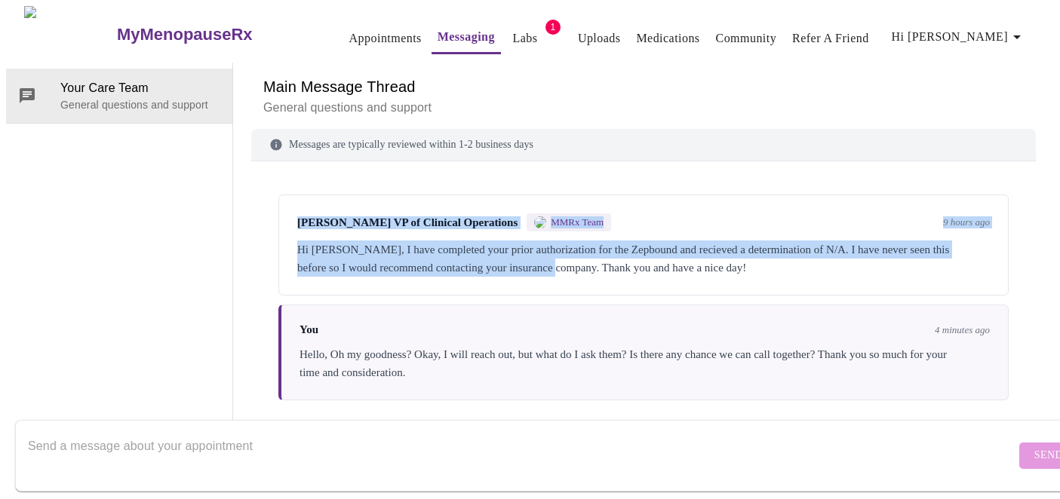
drag, startPoint x: 634, startPoint y: 266, endPoint x: 285, endPoint y: 222, distance: 351.2
click at [285, 222] on div "Michelle Corcoran VP of Clinical Operations MMRx Team 9 hours ago Hi Tonya, I h…" at bounding box center [643, 245] width 730 height 101
copy div "Michelle Corcoran VP of Clinical Operations MMRx Team 9 hours ago Hi Tonya, I h…"
